Goal: Task Accomplishment & Management: Use online tool/utility

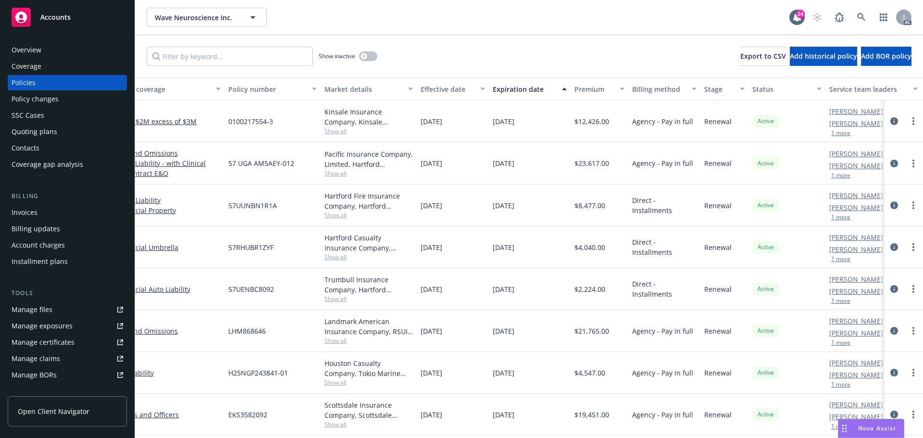
scroll to position [0, 147]
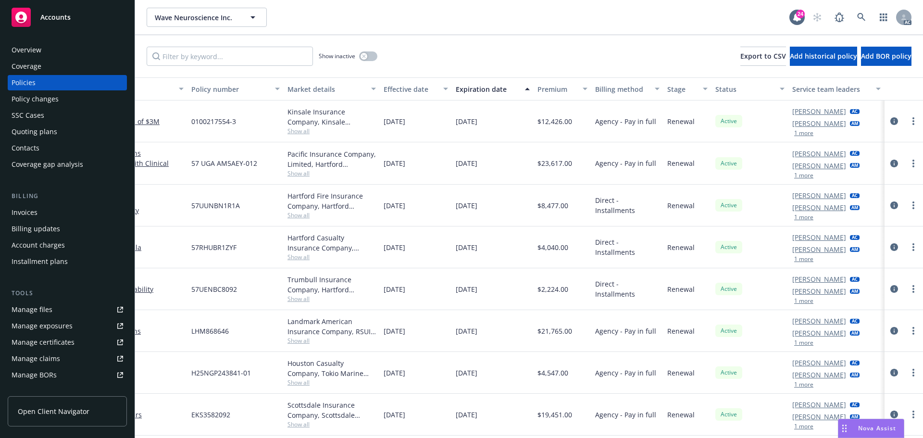
click at [794, 135] on button "1 more" at bounding box center [803, 133] width 19 height 6
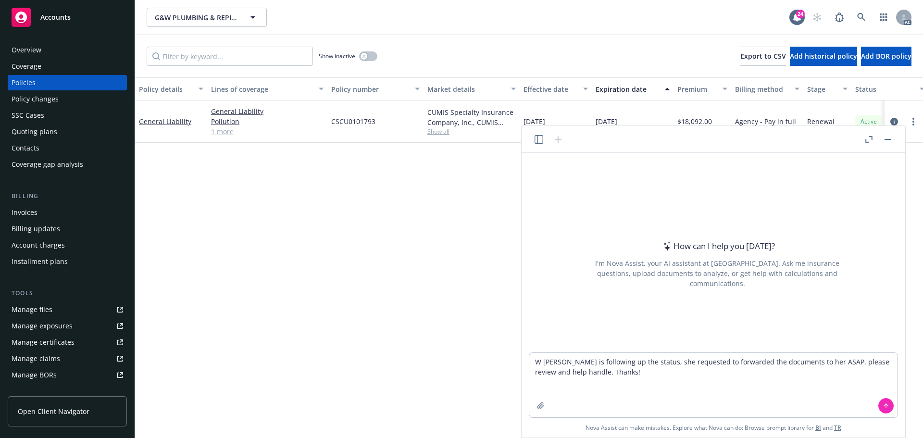
click at [536, 362] on textarea "W Tamara is following up the status, she requested to forwarded the documents t…" at bounding box center [713, 385] width 368 height 64
type textarea "REVISE Tamara is following up the status, she requested to forwarded the docume…"
click at [882, 402] on button at bounding box center [885, 405] width 15 height 15
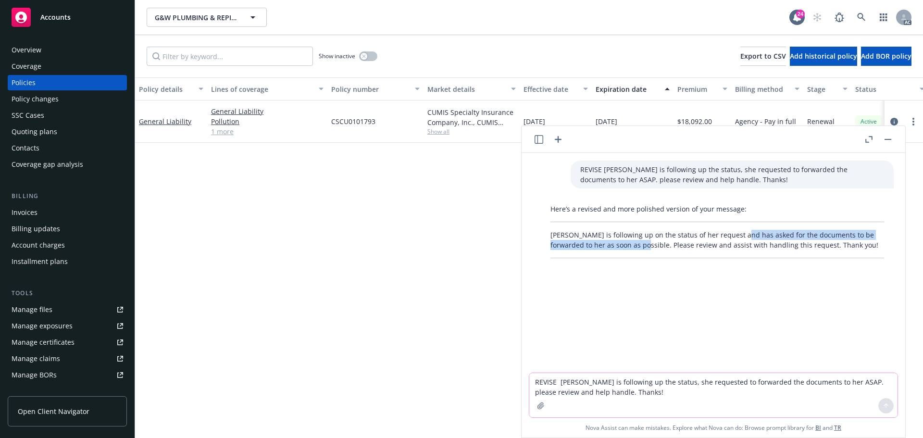
drag, startPoint x: 738, startPoint y: 235, endPoint x: 634, endPoint y: 247, distance: 105.0
click at [634, 247] on p "Tamara is following up on the status of her request and has asked for the docum…" at bounding box center [717, 240] width 334 height 20
copy p "asked for the documents to be forwarded to her as soon as possible."
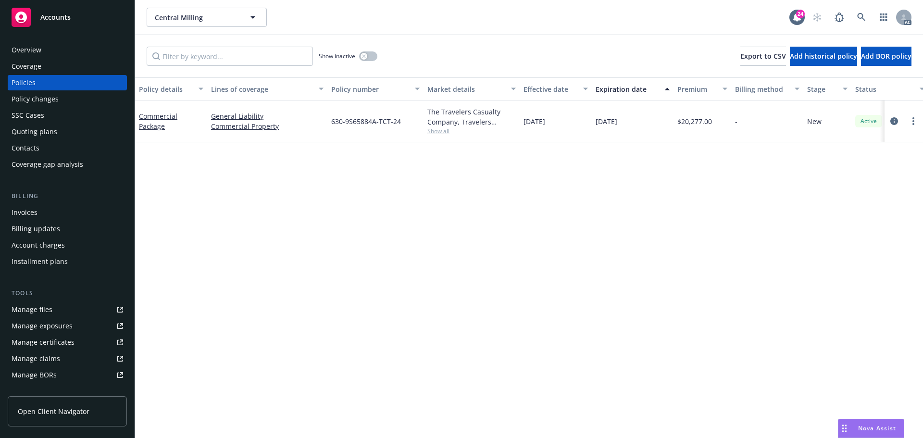
click at [432, 133] on span "Show all" at bounding box center [471, 131] width 88 height 8
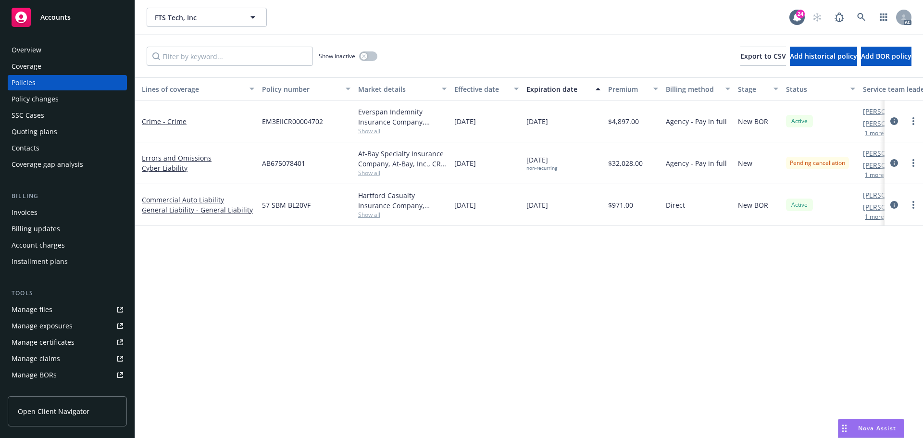
scroll to position [0, 140]
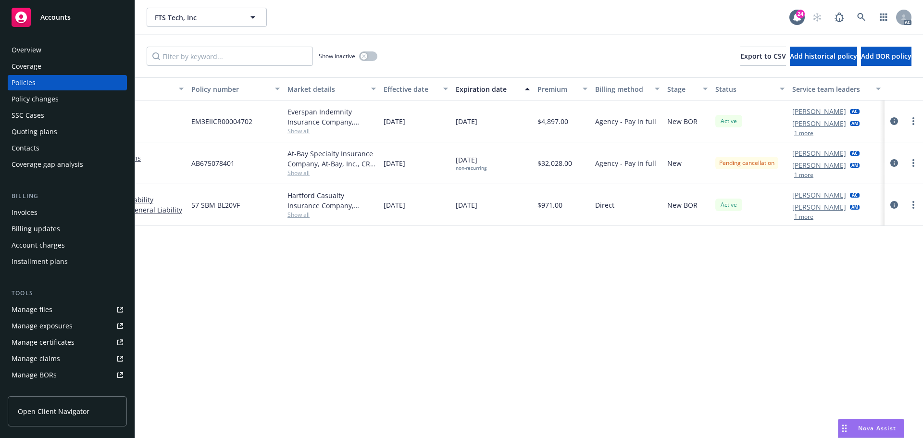
click at [810, 132] on button "1 more" at bounding box center [803, 133] width 19 height 6
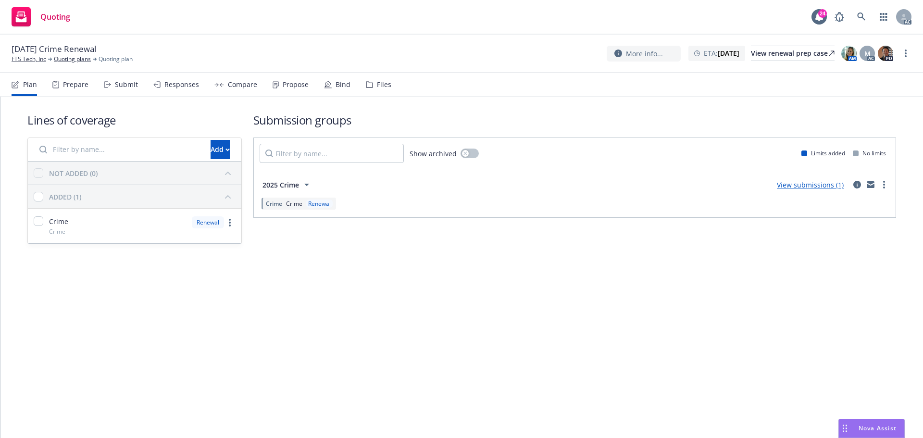
click at [123, 87] on div "Submit" at bounding box center [126, 85] width 23 height 8
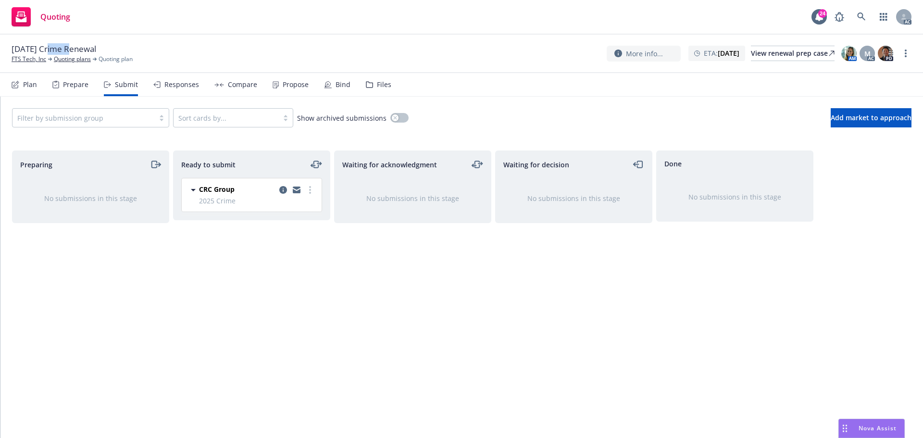
drag, startPoint x: 49, startPoint y: 48, endPoint x: 71, endPoint y: 50, distance: 22.2
click at [71, 50] on span "12/01/25 Crime Renewal" at bounding box center [54, 49] width 85 height 12
copy span "Crime"
click at [902, 52] on link "more" at bounding box center [906, 54] width 12 height 12
click at [873, 76] on link "Copy logging email" at bounding box center [857, 72] width 107 height 19
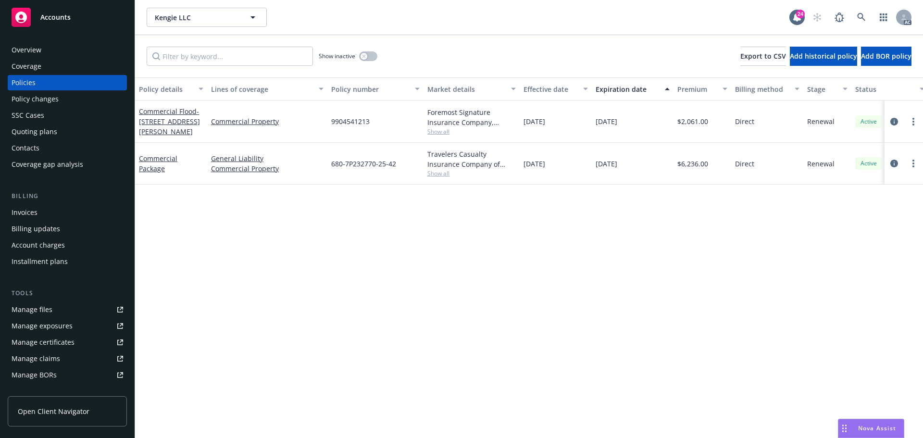
click at [437, 129] on span "Show all" at bounding box center [471, 131] width 88 height 8
drag, startPoint x: 616, startPoint y: 383, endPoint x: 615, endPoint y: 425, distance: 41.8
click at [616, 385] on div "Policy details Lines of coverage Policy number Market details Effective date Ex…" at bounding box center [529, 257] width 788 height 360
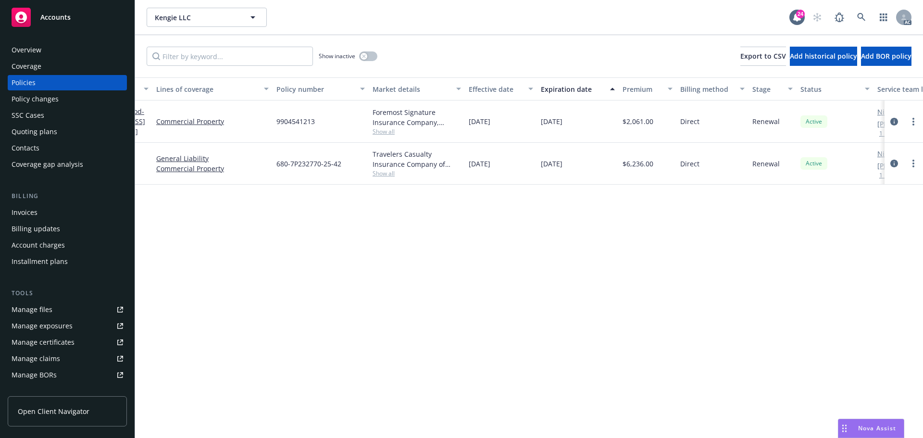
scroll to position [0, 140]
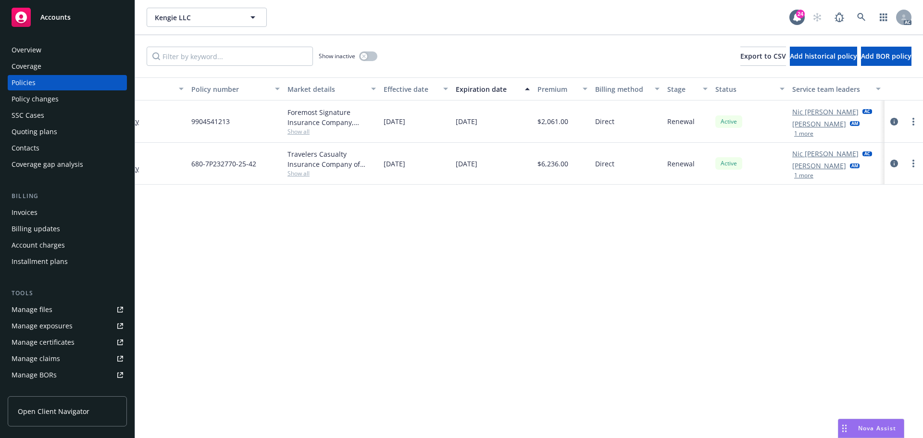
click at [806, 134] on button "1 more" at bounding box center [803, 134] width 19 height 6
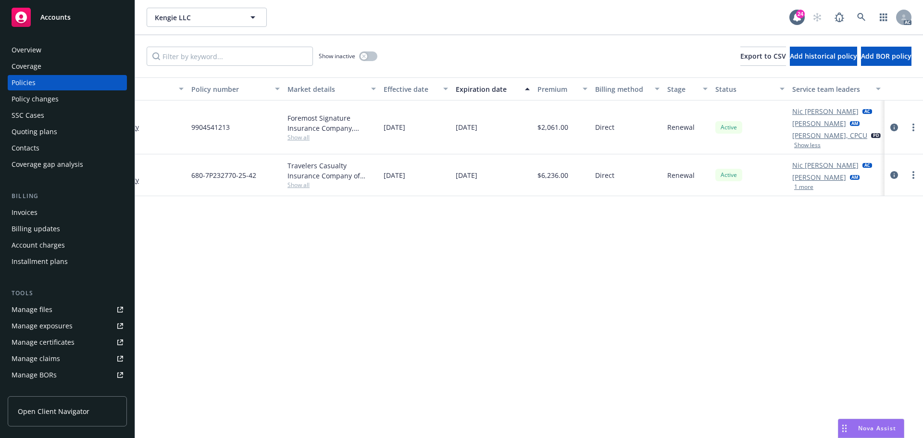
click at [299, 136] on span "Show all" at bounding box center [331, 137] width 88 height 8
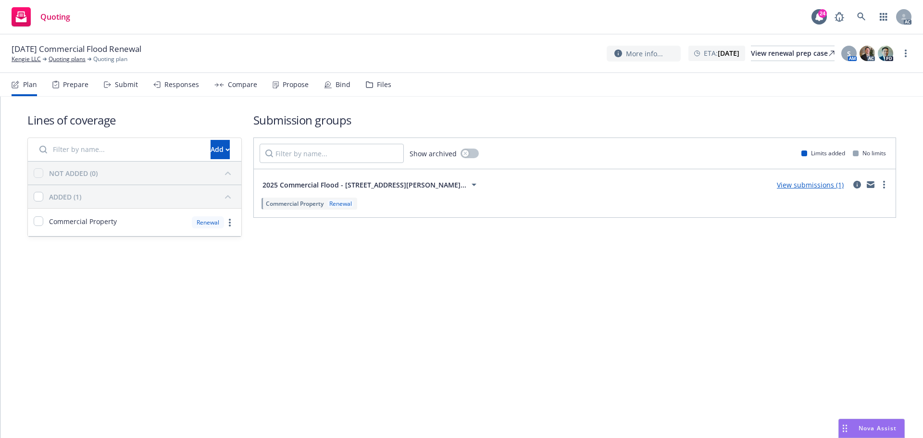
click at [127, 88] on div "Submit" at bounding box center [126, 85] width 23 height 8
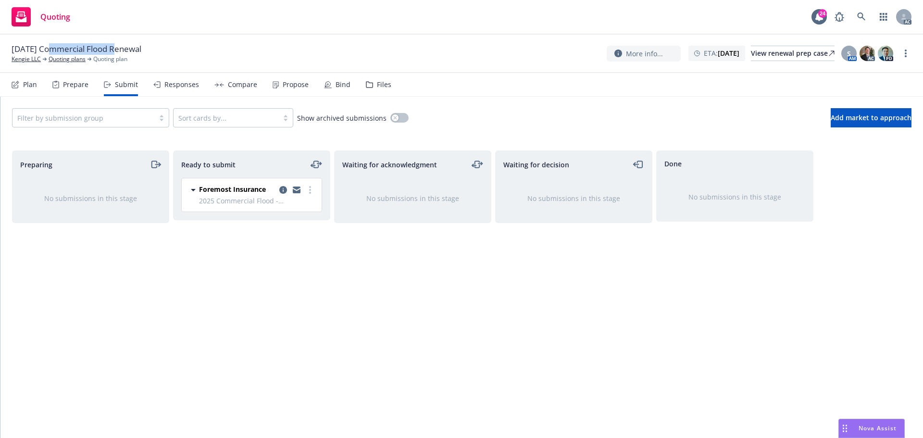
drag, startPoint x: 49, startPoint y: 50, endPoint x: 116, endPoint y: 50, distance: 67.8
click at [116, 50] on span "12/01/25 Commercial Flood Renewal" at bounding box center [77, 49] width 130 height 12
copy span "Commercial Flood"
click at [905, 55] on icon "more" at bounding box center [906, 54] width 2 height 8
drag, startPoint x: 844, startPoint y: 77, endPoint x: 751, endPoint y: 57, distance: 95.4
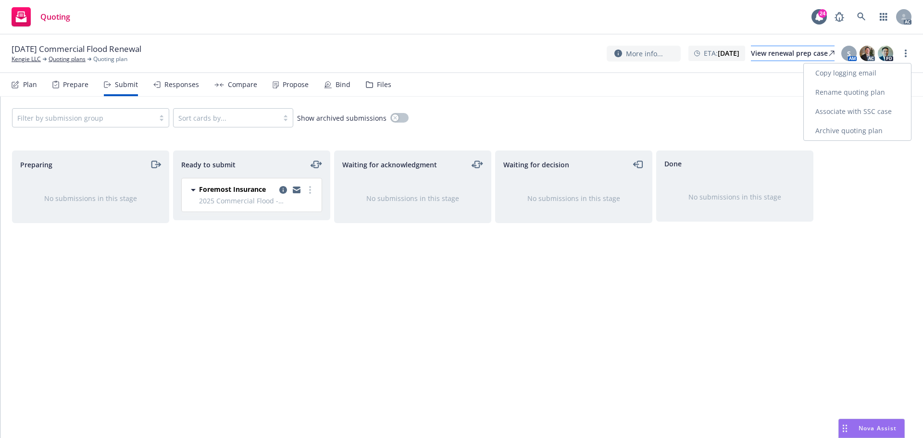
click at [844, 77] on link "Copy logging email" at bounding box center [857, 72] width 107 height 19
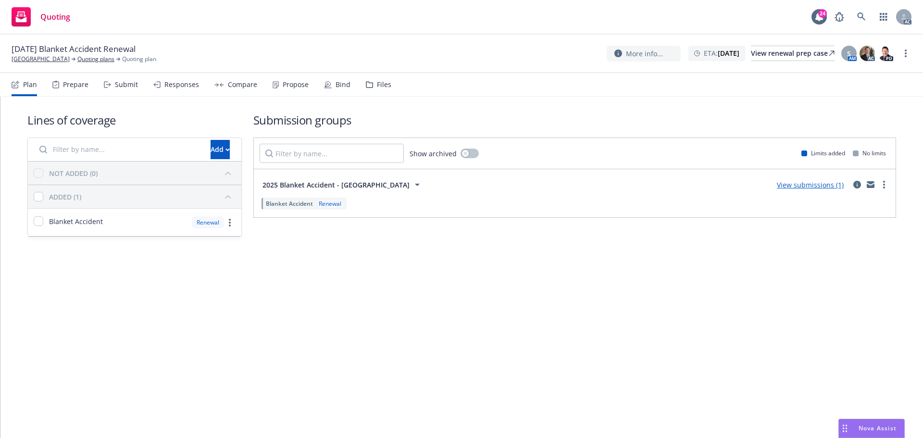
click at [127, 86] on div "Submit" at bounding box center [126, 85] width 23 height 8
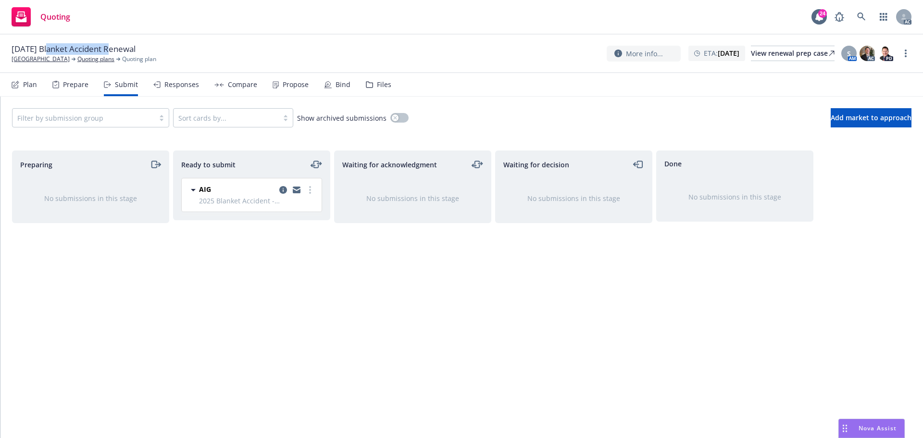
drag, startPoint x: 49, startPoint y: 48, endPoint x: 111, endPoint y: 50, distance: 62.0
click at [111, 50] on span "12/01/25 Blanket Accident Renewal" at bounding box center [74, 49] width 124 height 12
copy span "Blanket Accident"
drag, startPoint x: 908, startPoint y: 52, endPoint x: 902, endPoint y: 55, distance: 7.1
click at [907, 52] on link "more" at bounding box center [906, 54] width 12 height 12
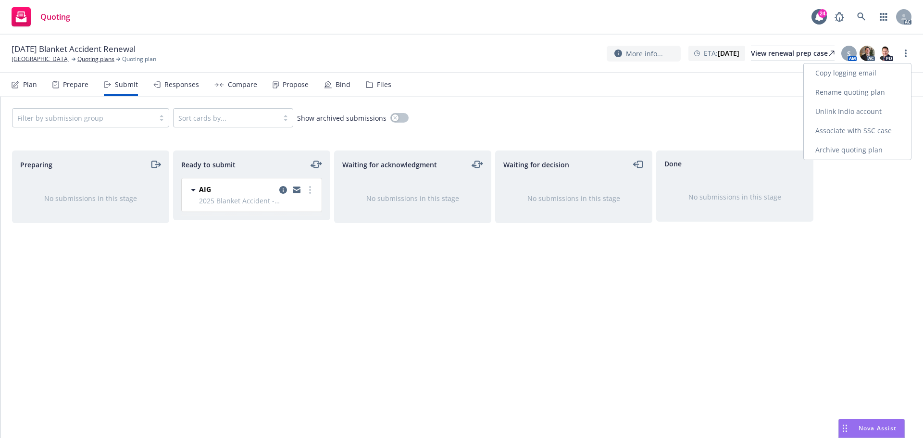
click at [855, 74] on link "Copy logging email" at bounding box center [857, 72] width 107 height 19
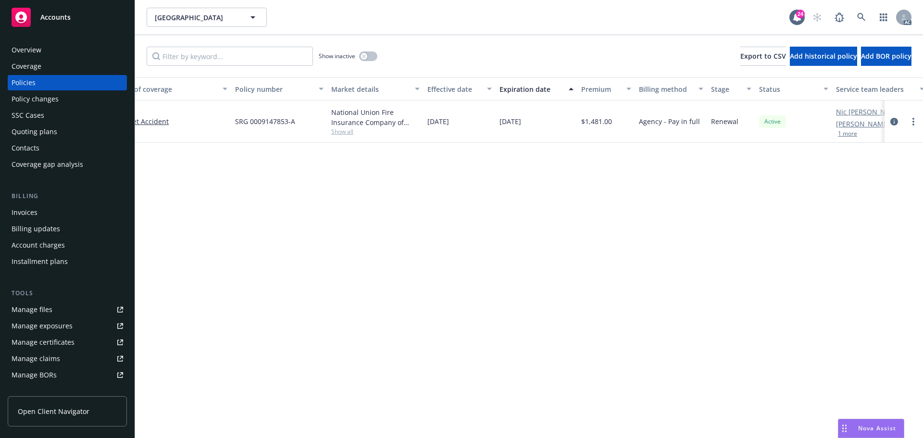
scroll to position [0, 140]
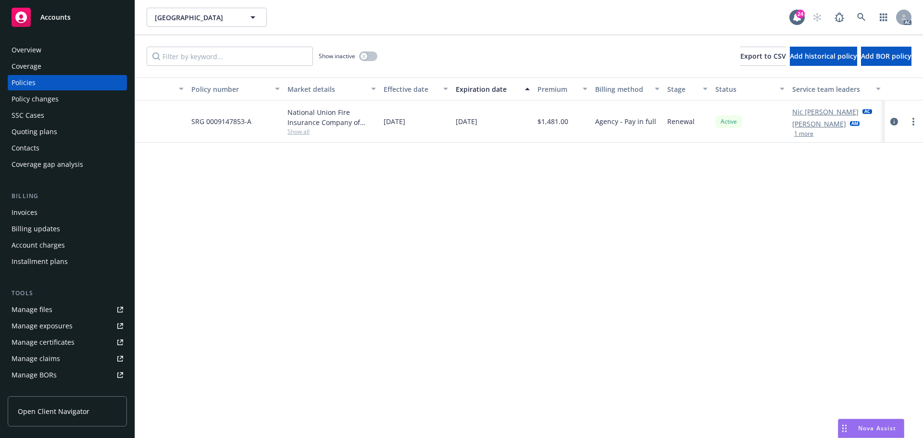
click at [800, 133] on button "1 more" at bounding box center [803, 134] width 19 height 6
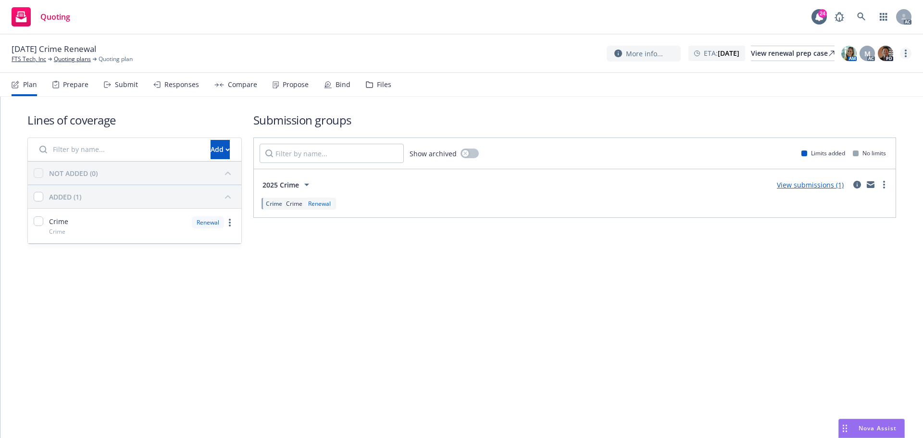
click at [903, 53] on link "more" at bounding box center [906, 54] width 12 height 12
click at [855, 73] on link "Copy logging email" at bounding box center [857, 72] width 107 height 19
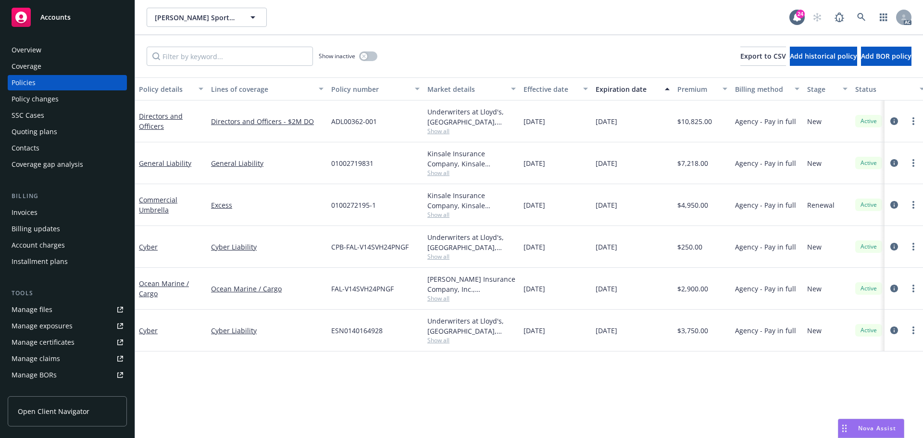
scroll to position [0, 140]
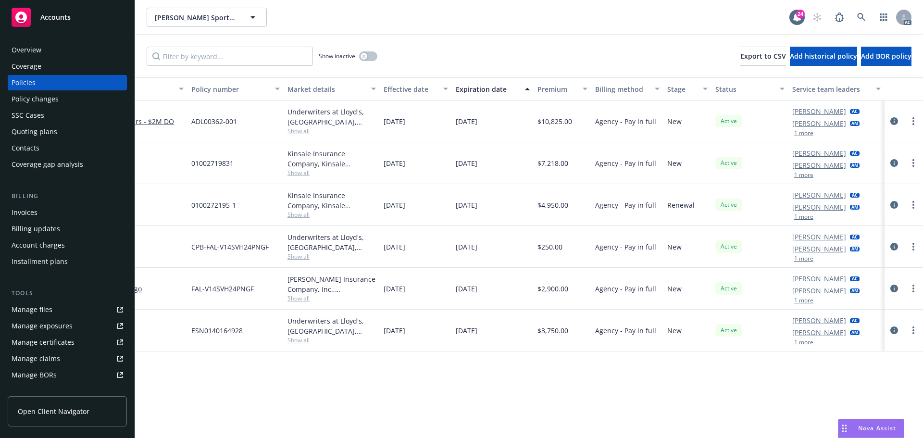
click at [807, 177] on button "1 more" at bounding box center [803, 175] width 19 height 6
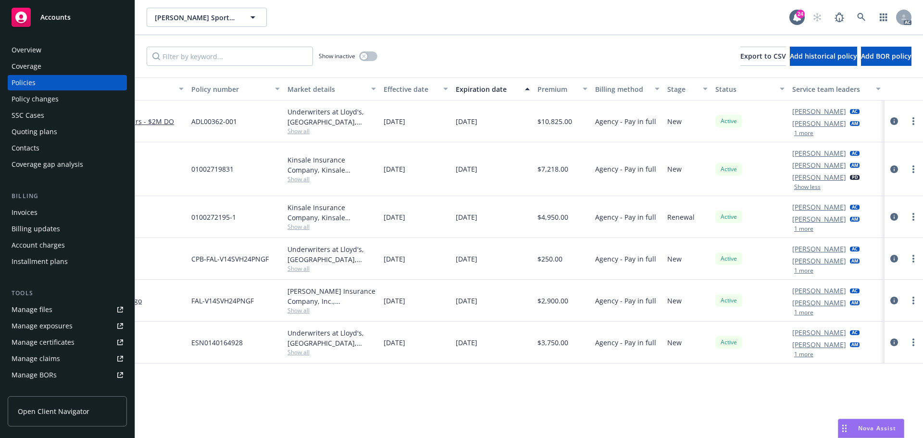
click at [804, 227] on button "1 more" at bounding box center [803, 229] width 19 height 6
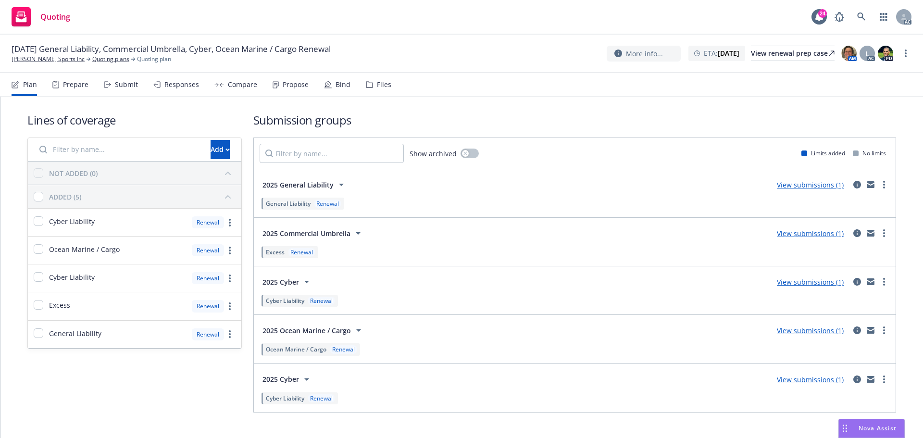
click at [117, 82] on div "Submit" at bounding box center [126, 85] width 23 height 8
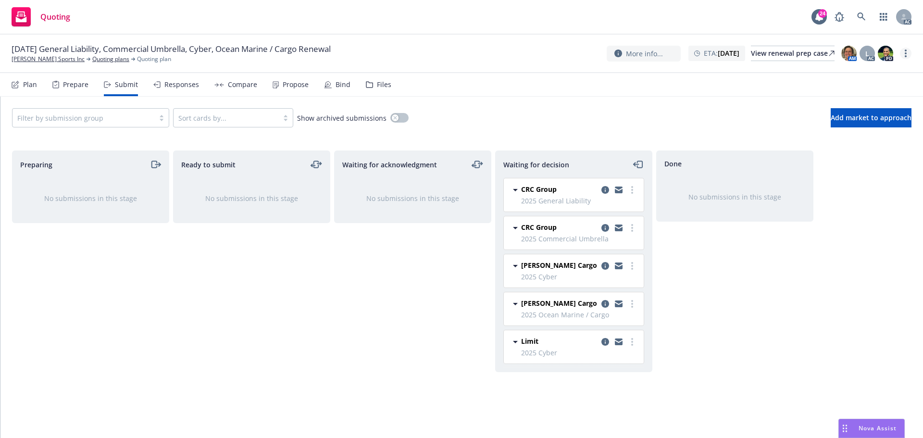
click at [907, 52] on link "more" at bounding box center [906, 54] width 12 height 12
click at [861, 75] on link "Copy logging email" at bounding box center [857, 72] width 107 height 19
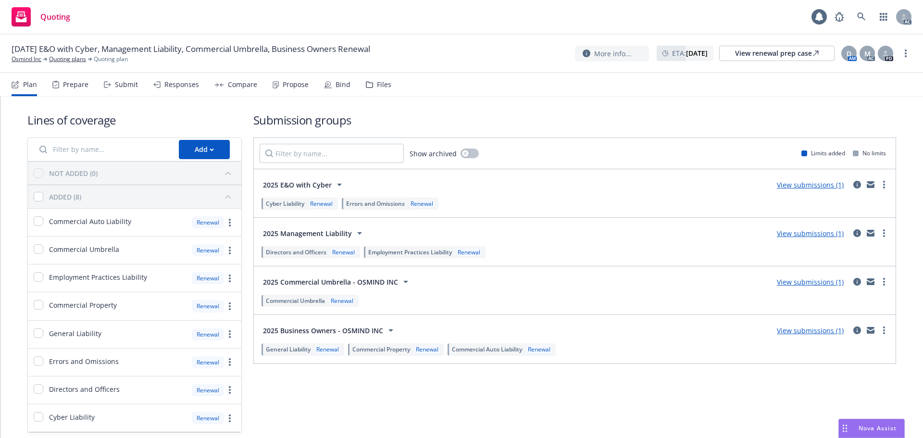
click at [186, 86] on div "Responses" at bounding box center [181, 85] width 35 height 8
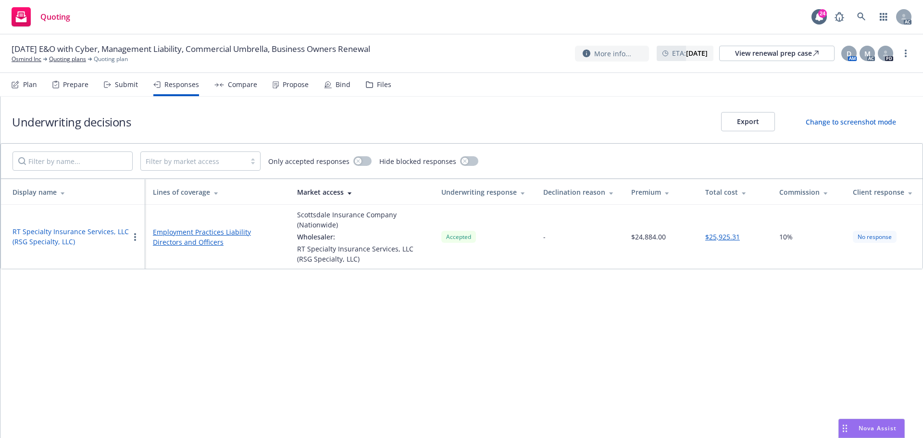
click at [136, 234] on circle "button" at bounding box center [135, 234] width 2 height 2
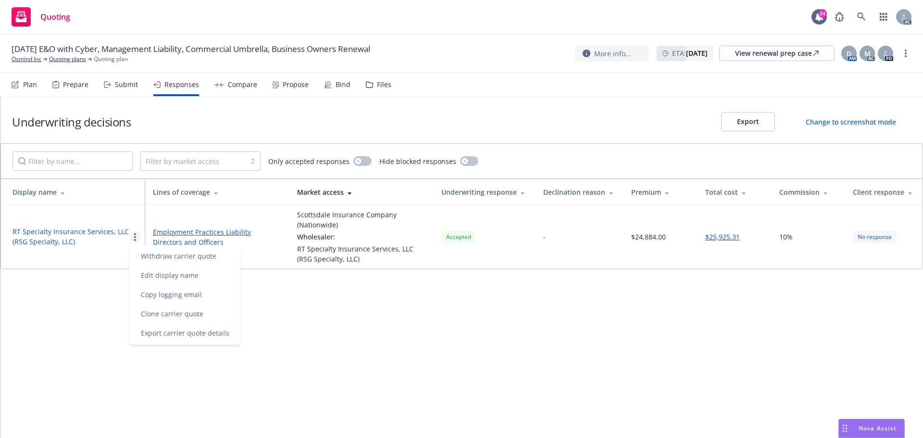
click at [85, 233] on button "RT Specialty Insurance Services, LLC (RSG Specialty, LLC)" at bounding box center [70, 236] width 117 height 20
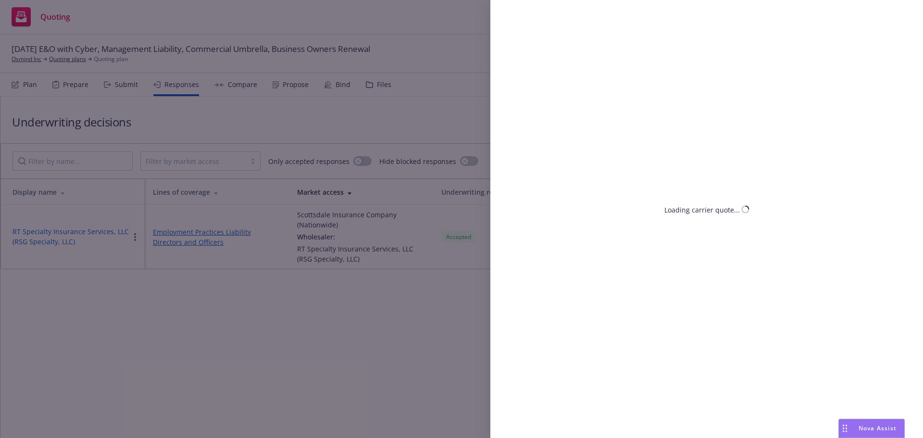
select select "CA"
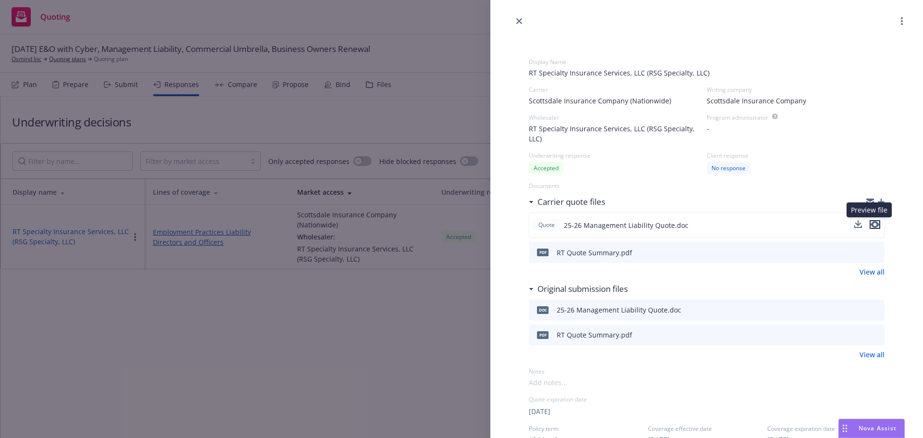
click at [870, 222] on icon "preview file" at bounding box center [874, 225] width 9 height 7
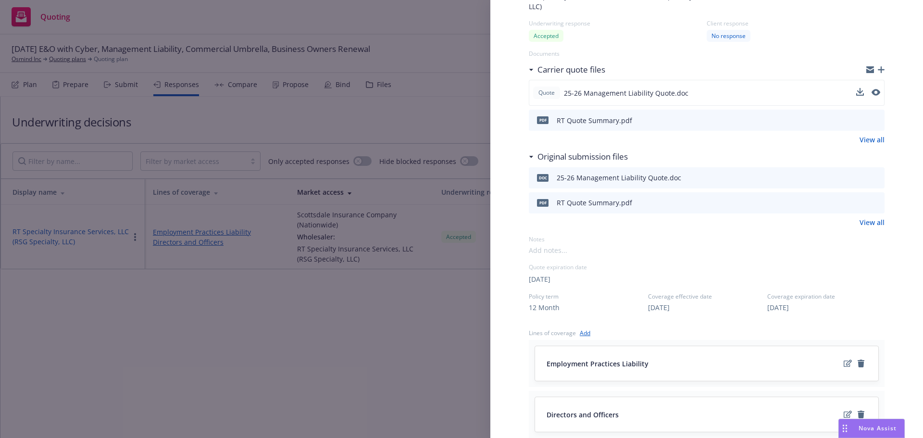
scroll to position [125, 0]
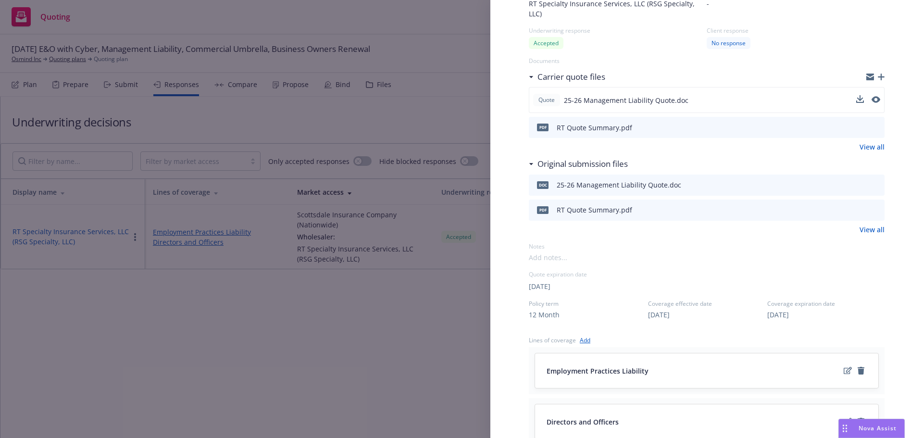
drag, startPoint x: 218, startPoint y: 341, endPoint x: 321, endPoint y: 82, distance: 278.3
click at [218, 337] on div "Display Name RT Specialty Insurance Services, LLC (RSG Specialty, LLC) Carrier …" at bounding box center [461, 219] width 923 height 438
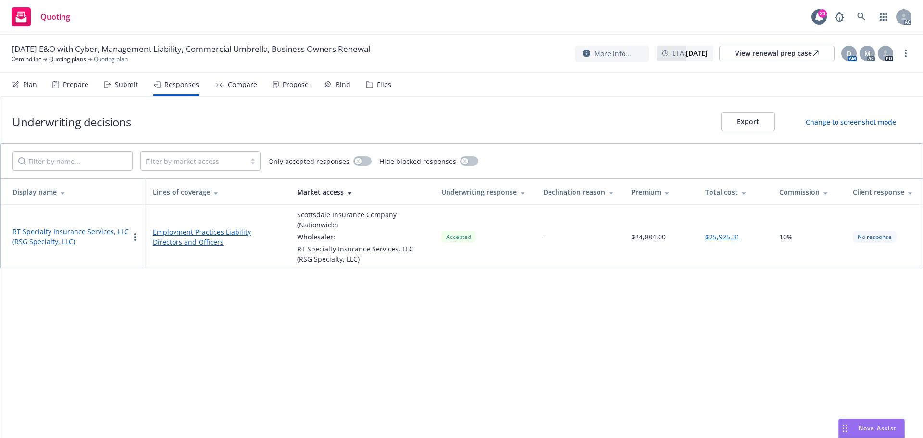
click at [299, 87] on div "Propose" at bounding box center [296, 85] width 26 height 8
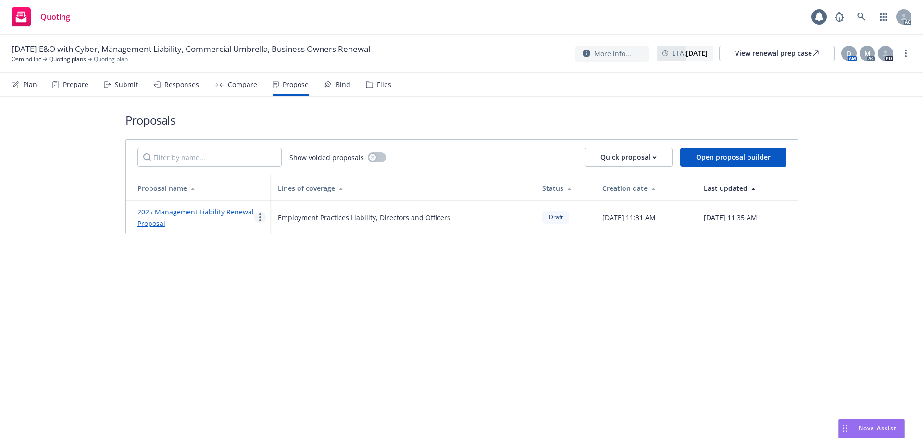
click at [262, 220] on link "more" at bounding box center [260, 217] width 12 height 12
click at [282, 311] on link "See client view" at bounding box center [298, 317] width 86 height 19
click at [166, 91] on div "Responses" at bounding box center [176, 84] width 46 height 23
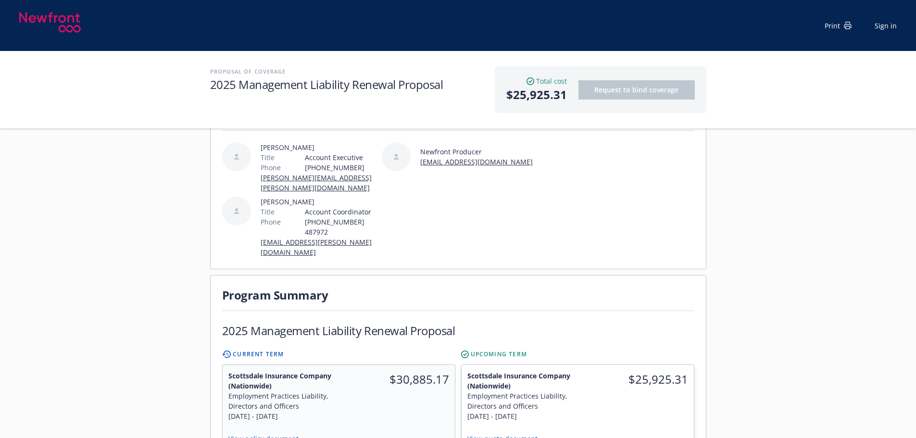
scroll to position [288, 0]
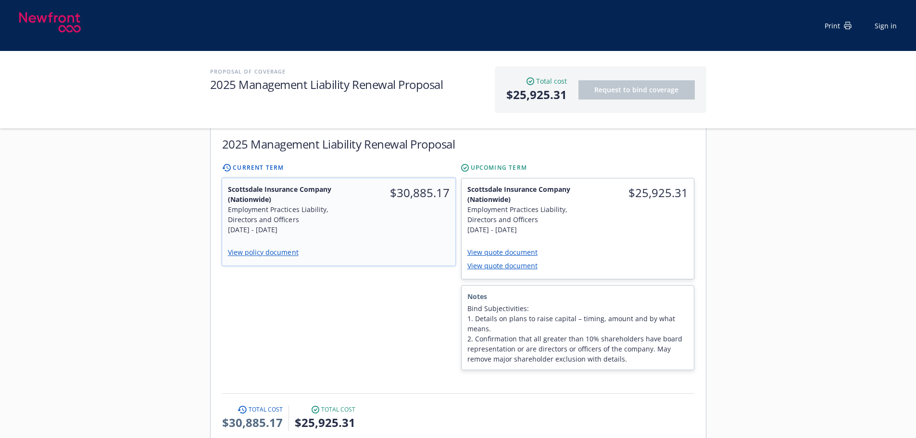
click at [433, 184] on div "$30,885.17" at bounding box center [396, 209] width 117 height 62
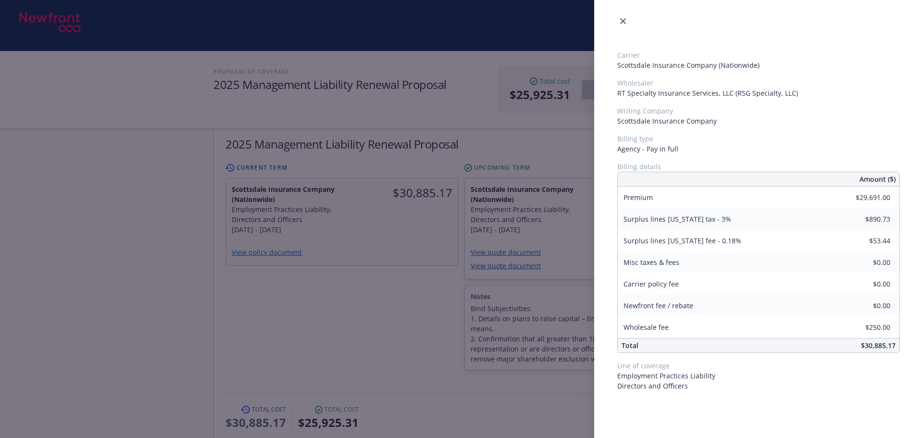
click at [417, 294] on div "Carrier Scottsdale Insurance Company (Nationwide) Wholesaler RT Specialty Insur…" at bounding box center [461, 219] width 923 height 438
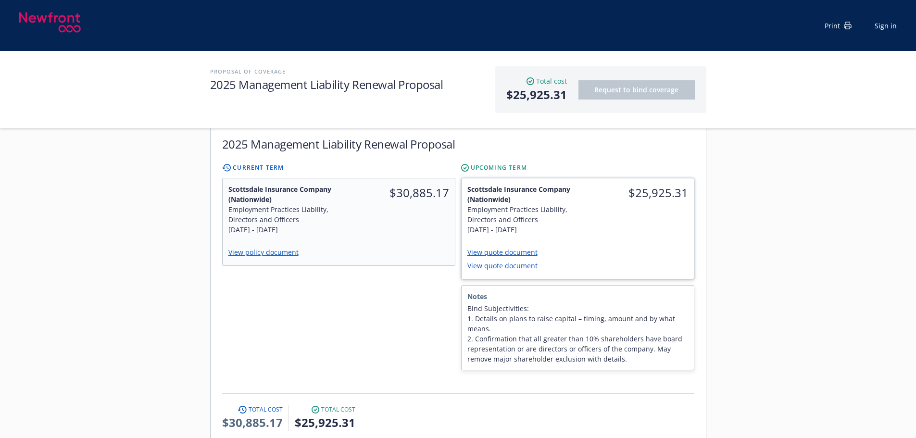
click at [581, 195] on div "$25,925.31" at bounding box center [635, 209] width 116 height 62
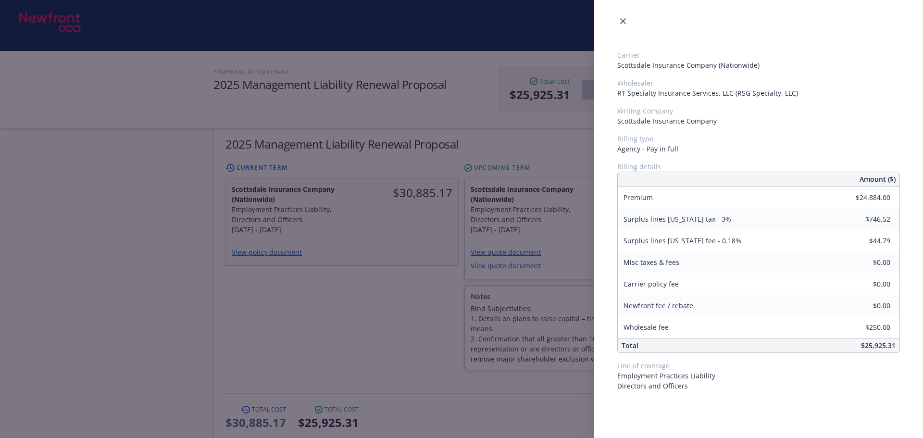
click at [311, 316] on div "Carrier Scottsdale Insurance Company (Nationwide) Wholesaler RT Specialty Insur…" at bounding box center [461, 219] width 923 height 438
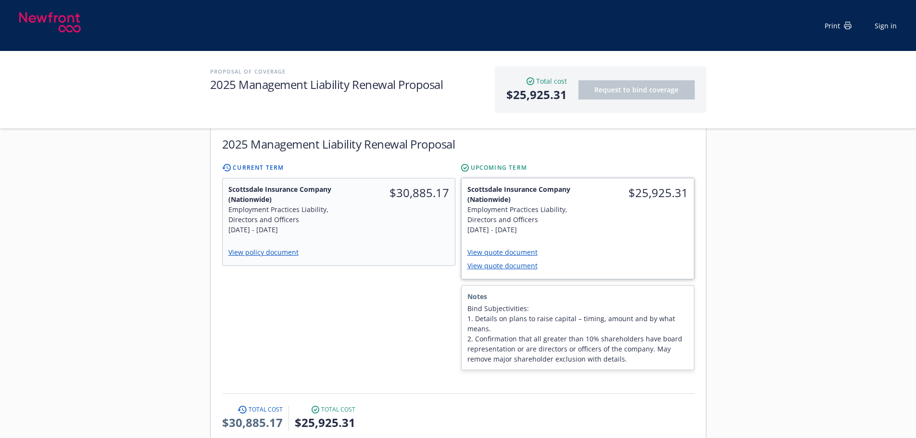
click at [513, 261] on link "View quote document" at bounding box center [506, 265] width 78 height 9
click at [617, 240] on div "View quote document View quote document" at bounding box center [577, 259] width 232 height 38
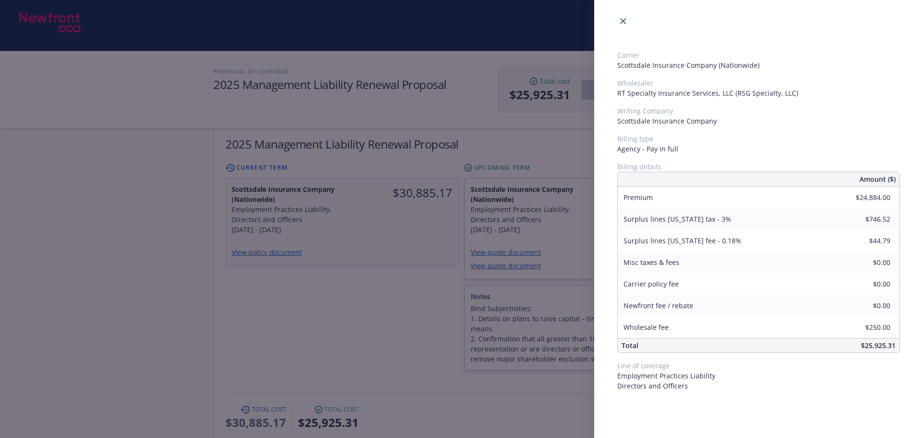
click at [379, 298] on div "Carrier Scottsdale Insurance Company (Nationwide) Wholesaler RT Specialty Insur…" at bounding box center [461, 219] width 923 height 438
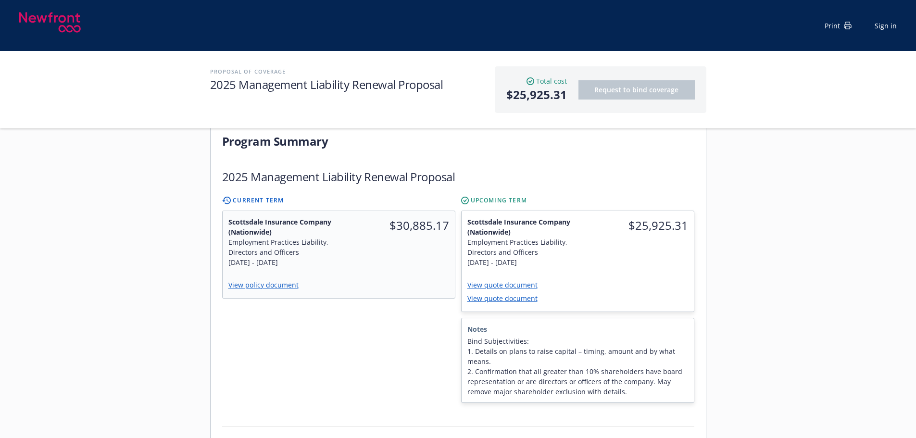
scroll to position [240, 0]
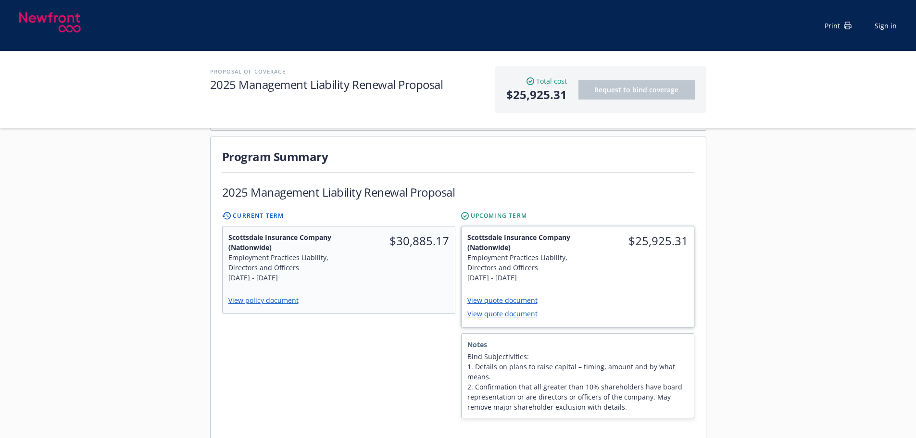
click at [618, 308] on div "View quote document" at bounding box center [577, 314] width 221 height 13
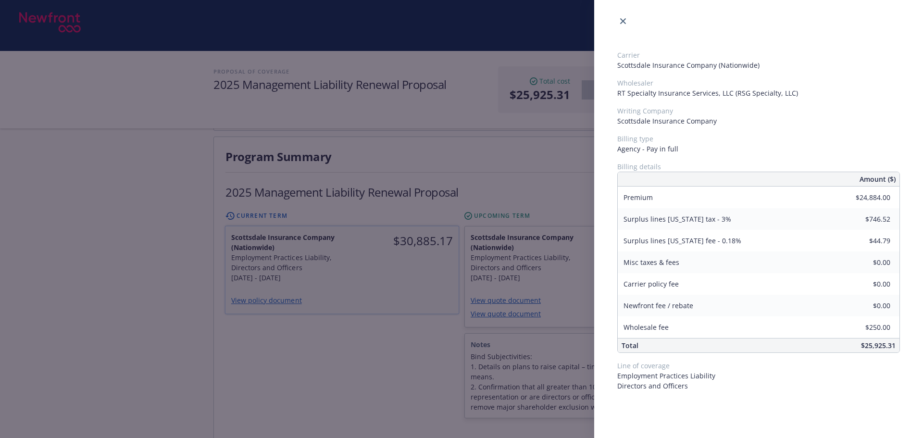
click at [318, 313] on div "Carrier Scottsdale Insurance Company (Nationwide) Wholesaler RT Specialty Insur…" at bounding box center [461, 219] width 923 height 438
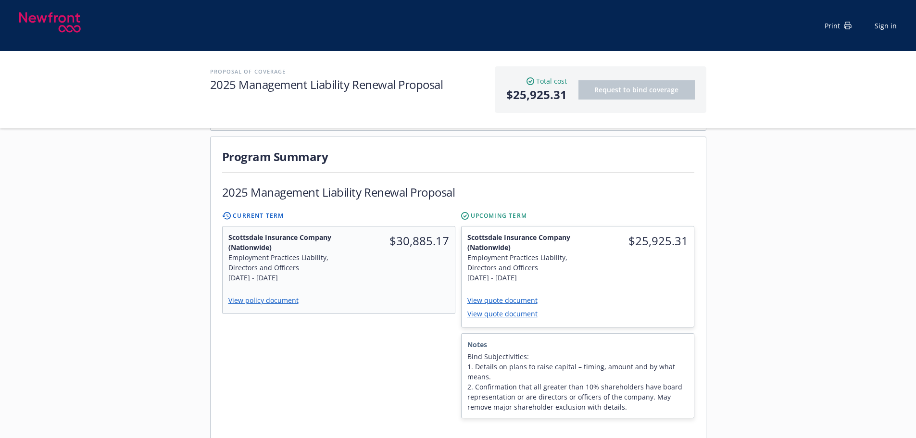
click at [799, 360] on div "Servicing team [PERSON_NAME] Title Account Executive Phone [PHONE_NUMBER] [PERS…" at bounding box center [458, 393] width 916 height 928
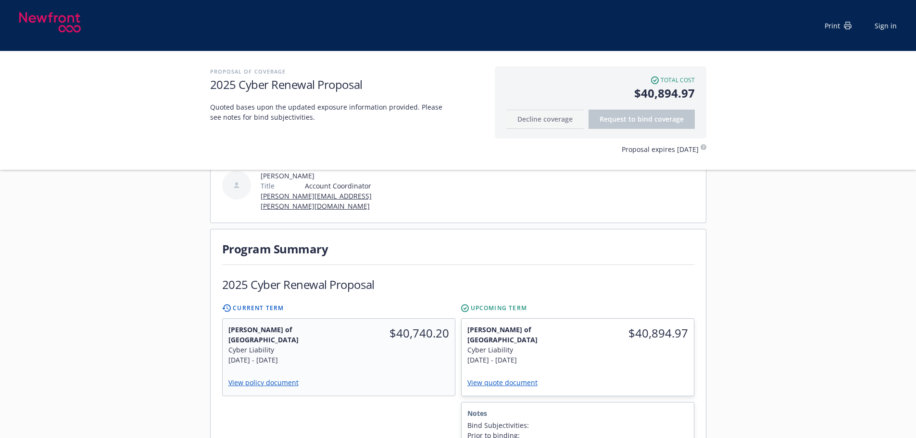
scroll to position [240, 0]
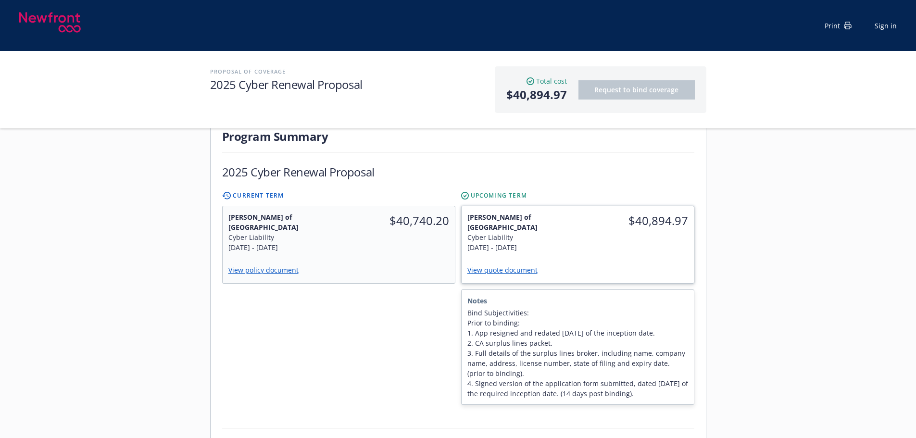
click at [516, 265] on link "View quote document" at bounding box center [506, 269] width 78 height 9
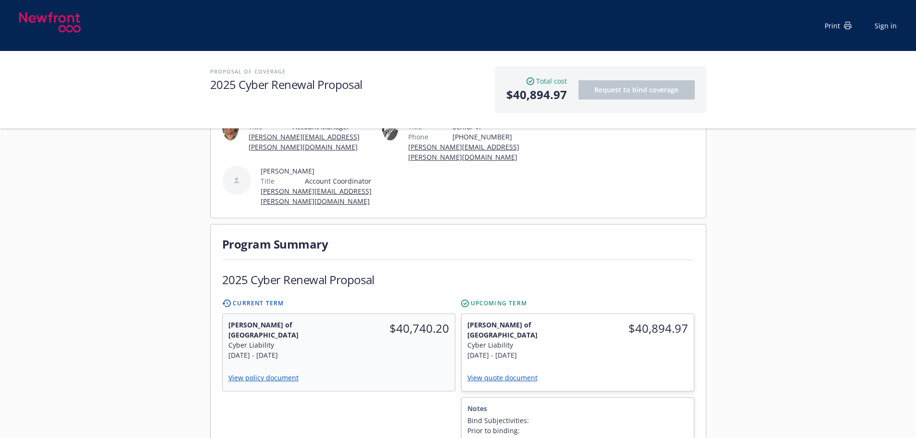
scroll to position [144, 0]
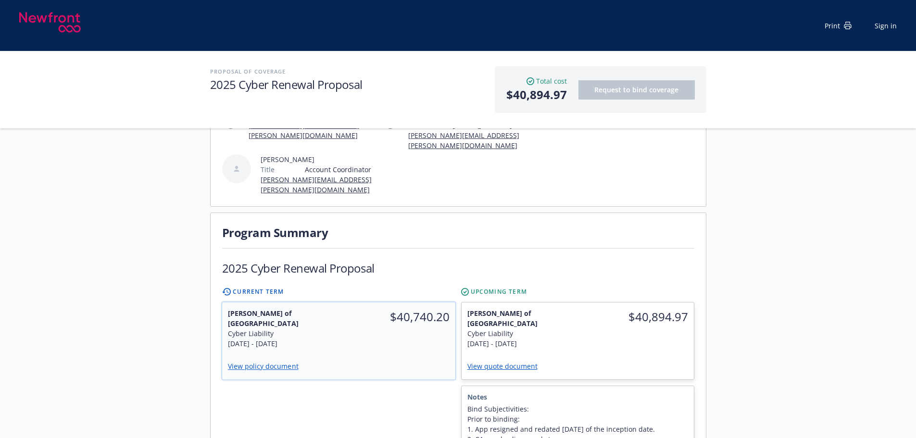
click at [390, 319] on div "$40,740.20" at bounding box center [396, 328] width 117 height 52
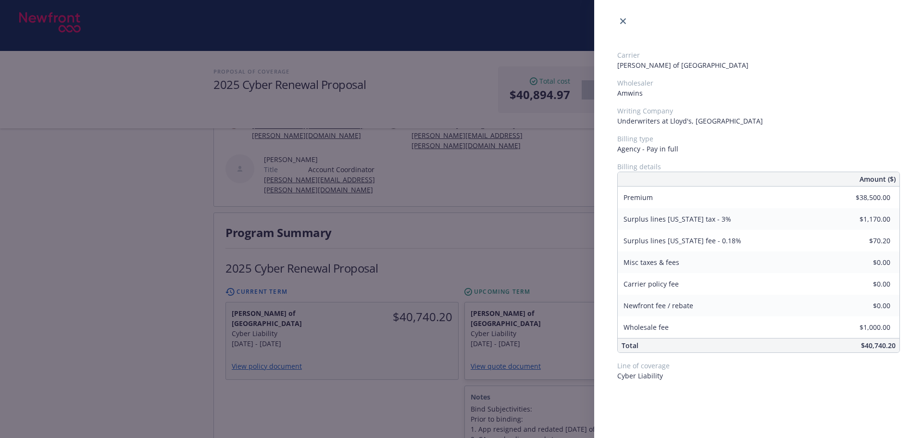
click at [501, 322] on div "Carrier [PERSON_NAME] of London Wholesaler Amwins Writing Company Underwriters …" at bounding box center [461, 219] width 923 height 438
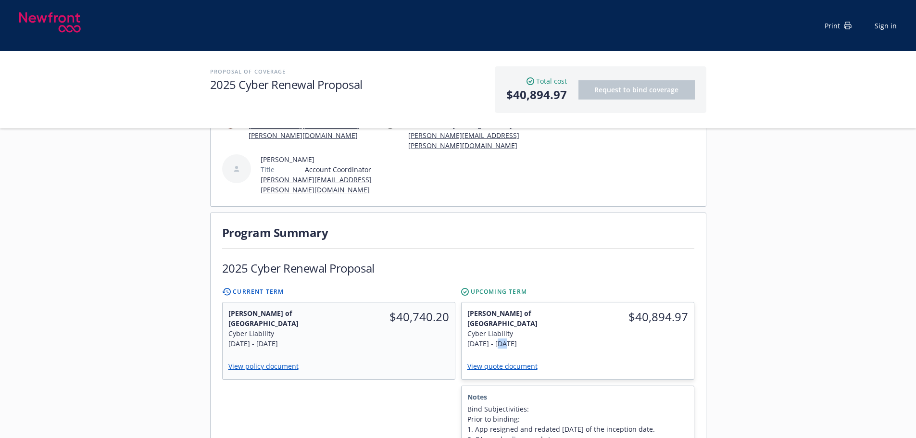
click at [501, 322] on div "[PERSON_NAME] of London Cyber Liability [DATE] - [DATE]" at bounding box center [519, 328] width 116 height 52
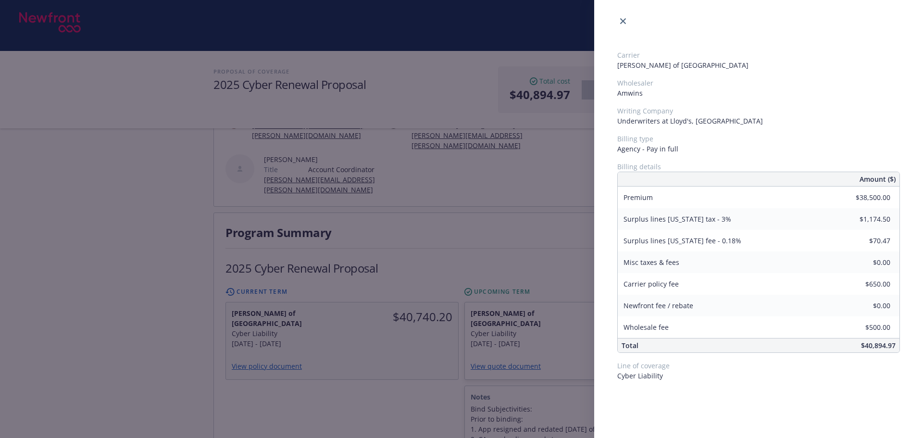
click at [385, 361] on div "Carrier [PERSON_NAME] of London Wholesaler Amwins Writing Company Underwriters …" at bounding box center [461, 219] width 923 height 438
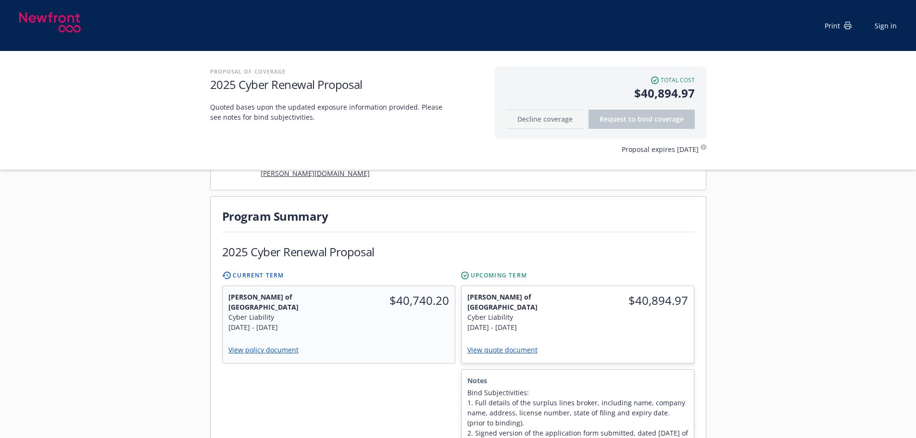
scroll to position [240, 0]
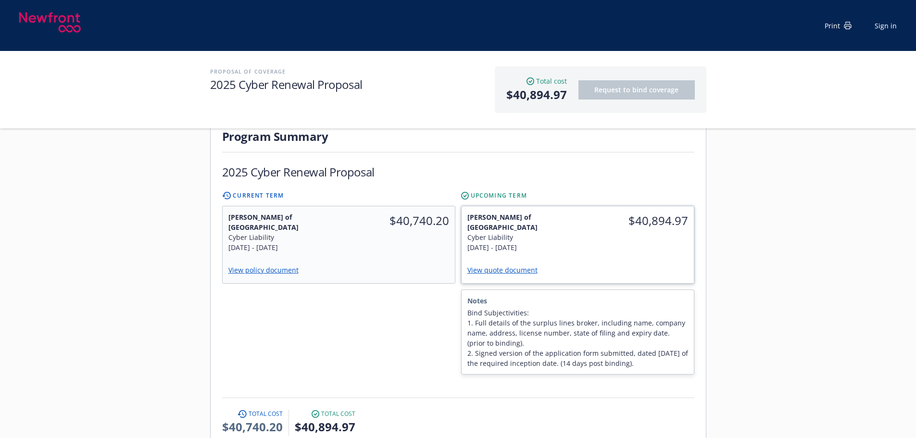
click at [571, 242] on div "[DATE] - [DATE]" at bounding box center [519, 247] width 105 height 10
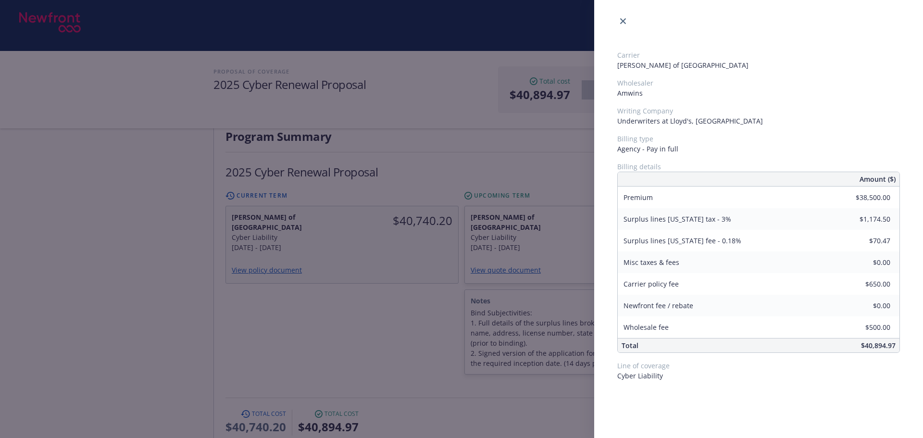
click at [327, 283] on div "Carrier [PERSON_NAME] of London Wholesaler Amwins Writing Company Underwriters …" at bounding box center [461, 219] width 923 height 438
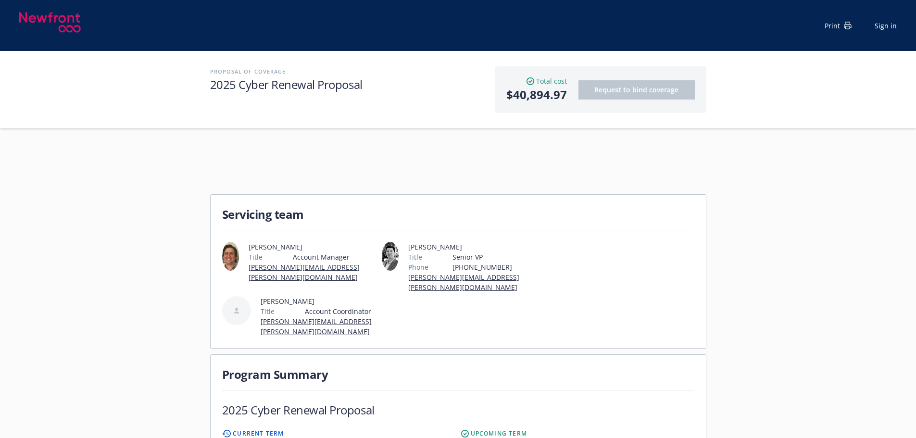
scroll to position [0, 0]
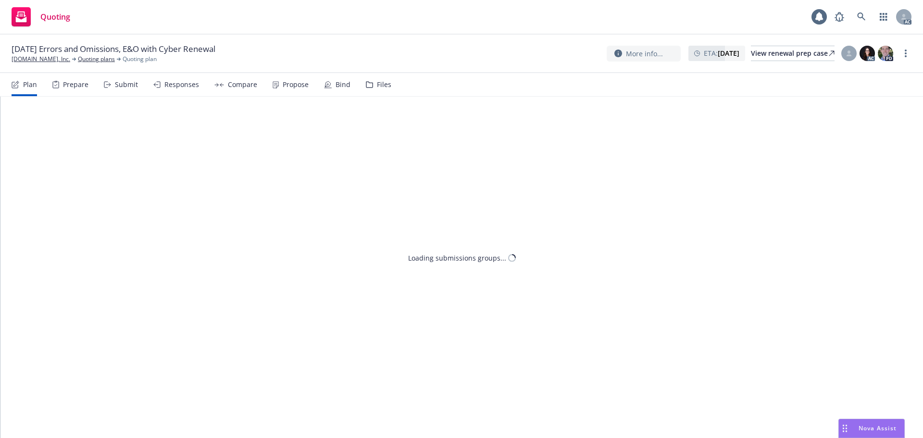
click at [178, 87] on div "Responses" at bounding box center [181, 85] width 35 height 8
click at [278, 89] on div "Propose" at bounding box center [291, 84] width 36 height 23
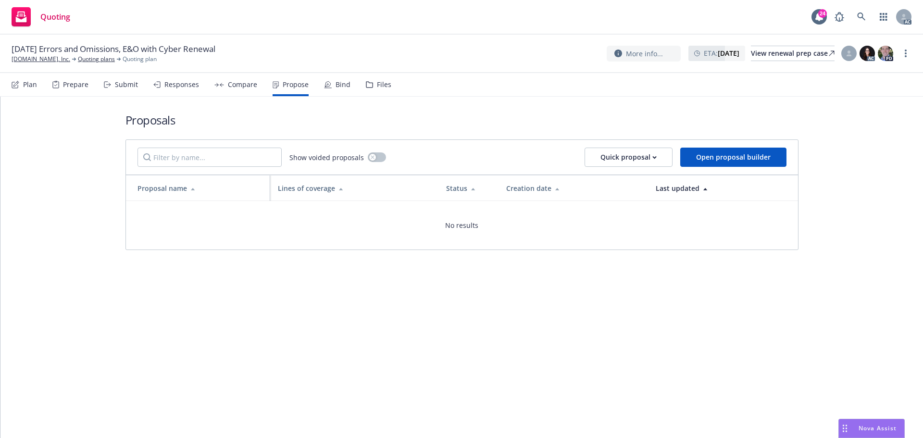
click at [180, 87] on div "Responses" at bounding box center [181, 85] width 35 height 8
